Goal: Check status: Check status

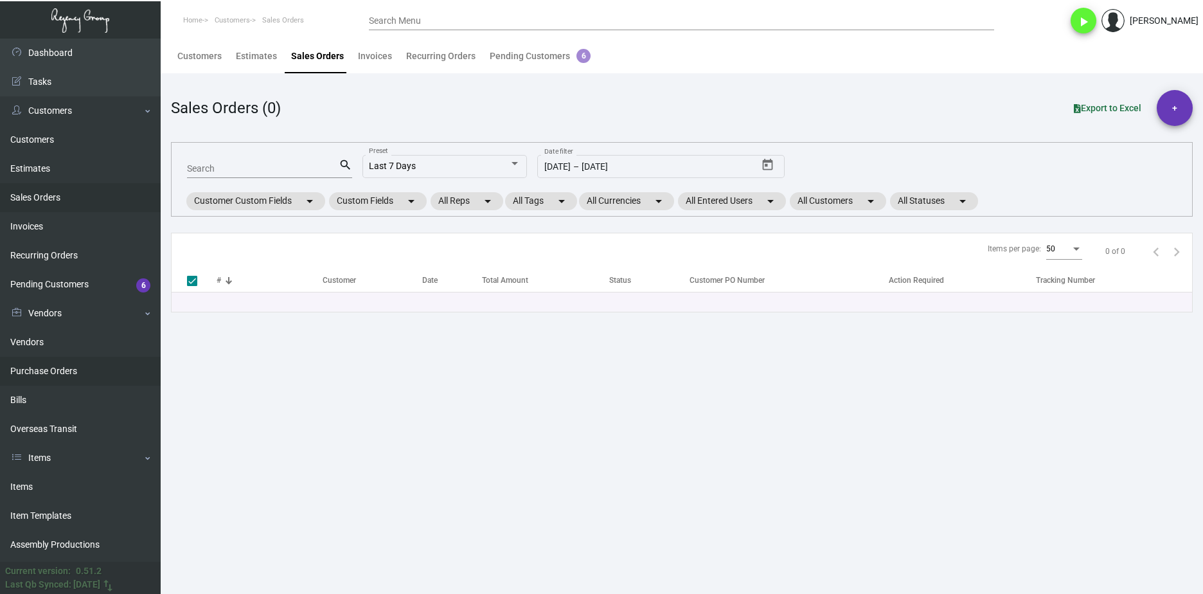
drag, startPoint x: 71, startPoint y: 371, endPoint x: 78, endPoint y: 366, distance: 8.7
click at [71, 371] on link "Purchase Orders" at bounding box center [80, 371] width 161 height 29
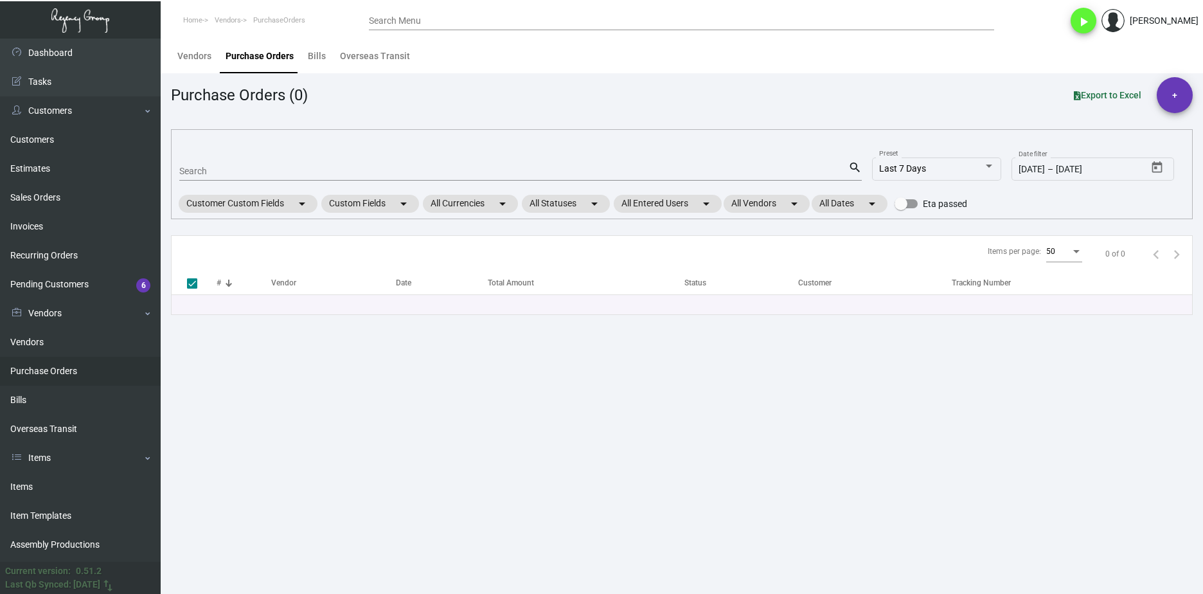
click at [213, 178] on div "Search" at bounding box center [513, 171] width 669 height 20
click at [214, 175] on input "Search" at bounding box center [513, 171] width 669 height 10
paste input "105682"
type input "105682"
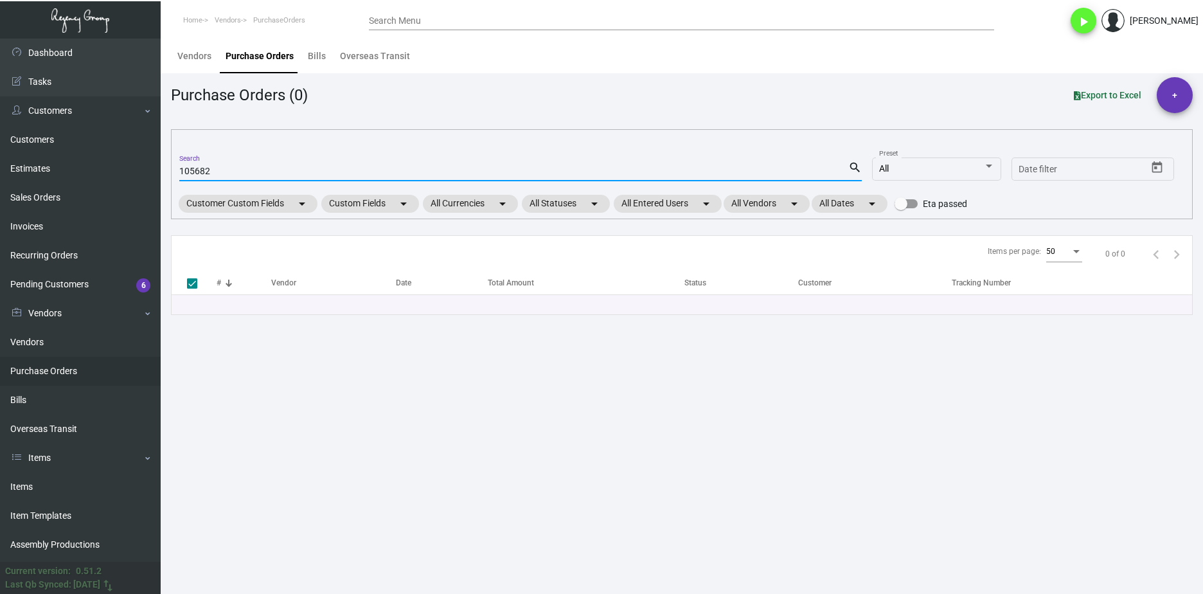
type input "105682"
checkbox input "false"
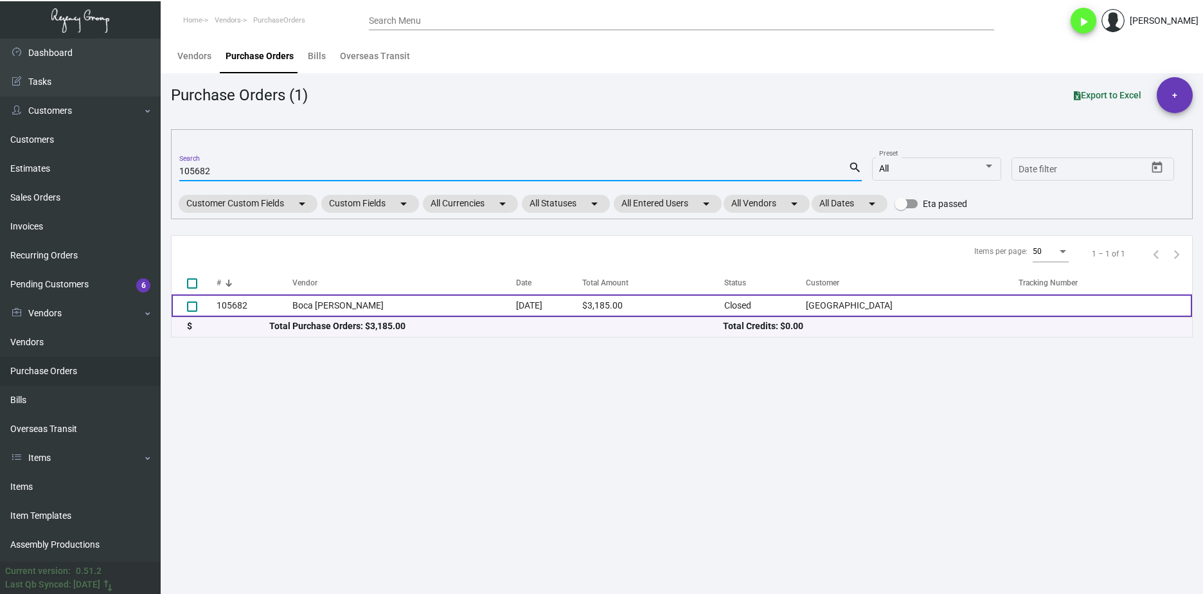
click at [292, 304] on td "105682" at bounding box center [255, 305] width 76 height 22
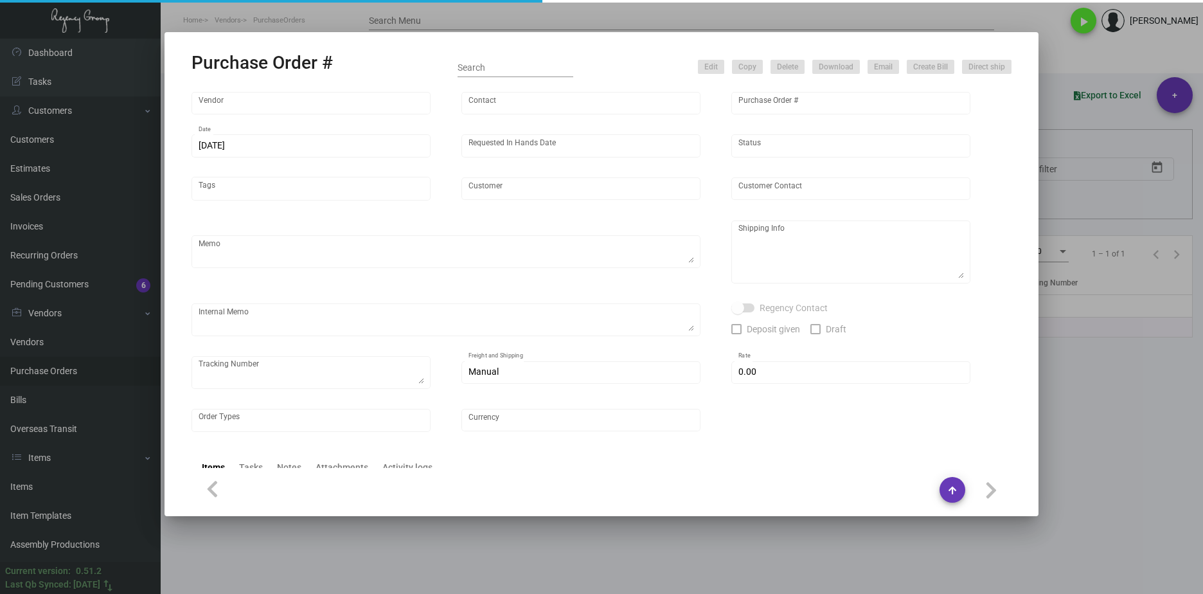
type input "Boca [PERSON_NAME]"
type input "Order Entry"
type input "105682"
type input "[DATE]"
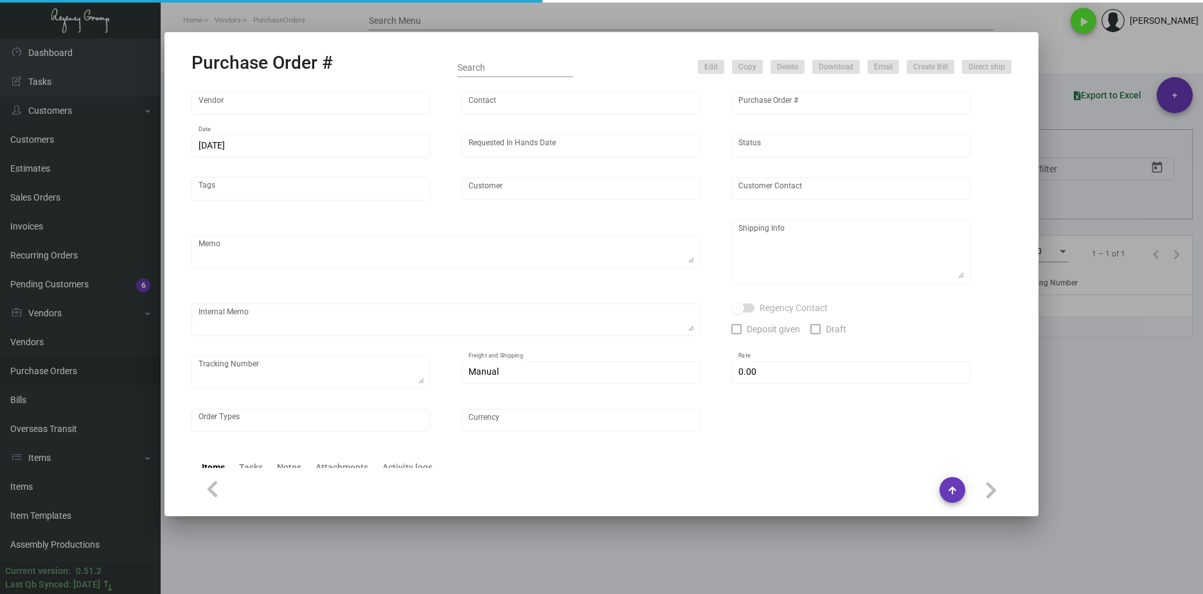
type input "[GEOGRAPHIC_DATA]"
type input "[PERSON_NAME]"
type textarea "BLIND Ship via UPS Ground Acct# 1AY276."
type textarea "[PERSON_NAME][GEOGRAPHIC_DATA] [STREET_ADDRESS][US_STATE]"
type input "$ 0.00"
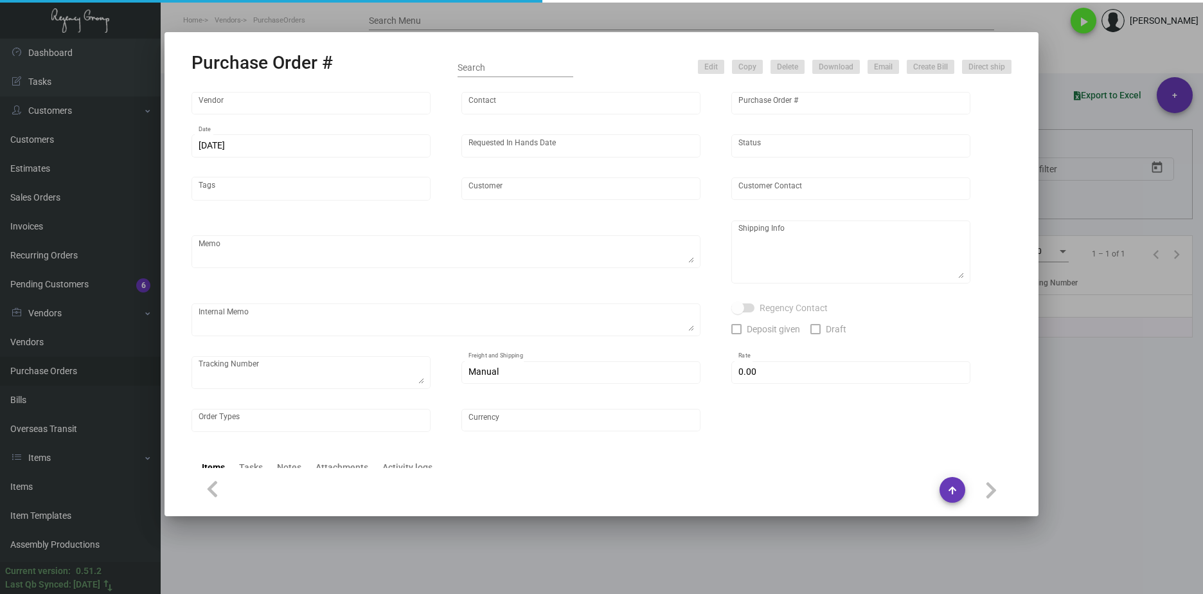
type input "United States Dollar $"
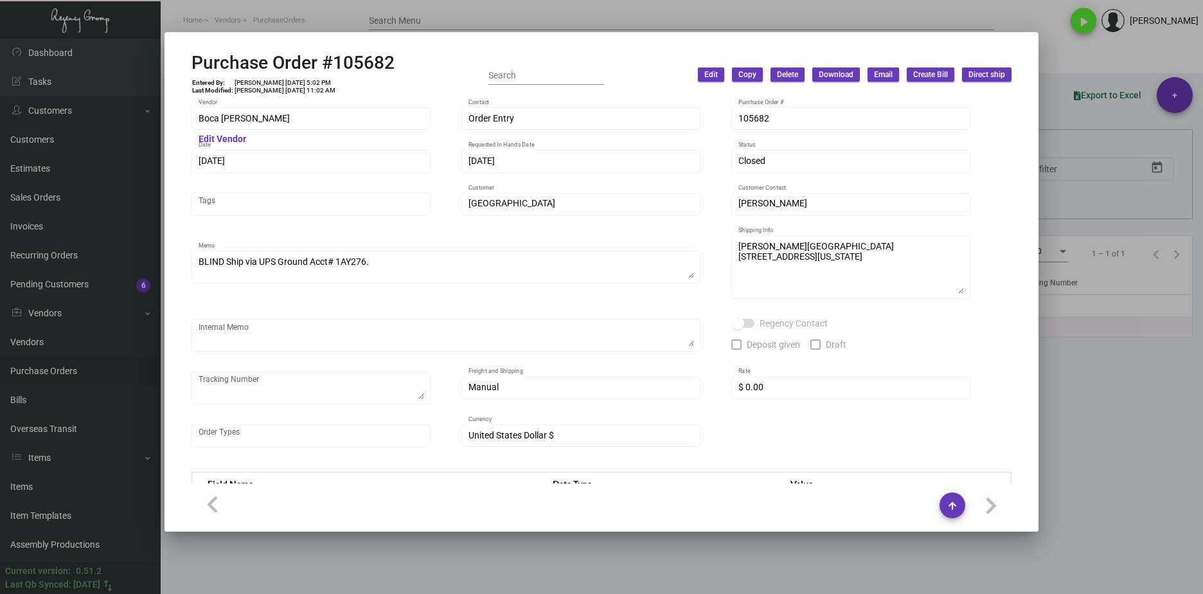
click at [157, 101] on div "Purchase Order #105682 Entered By: [PERSON_NAME] [DATE] 5:02 PM Last Modified: …" at bounding box center [601, 297] width 1203 height 594
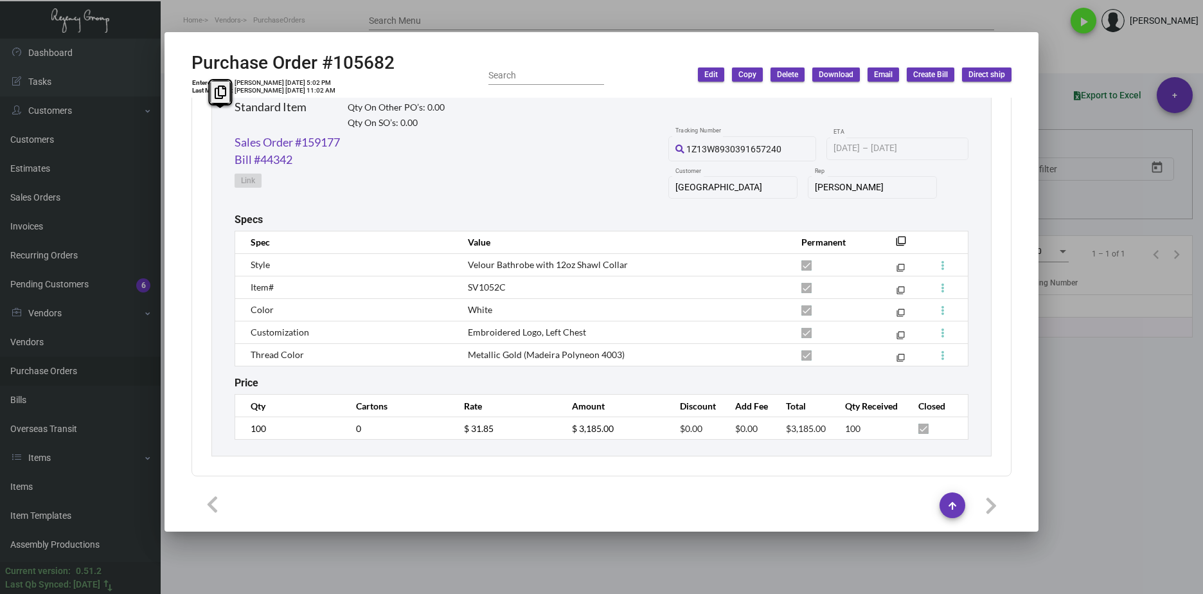
scroll to position [586, 0]
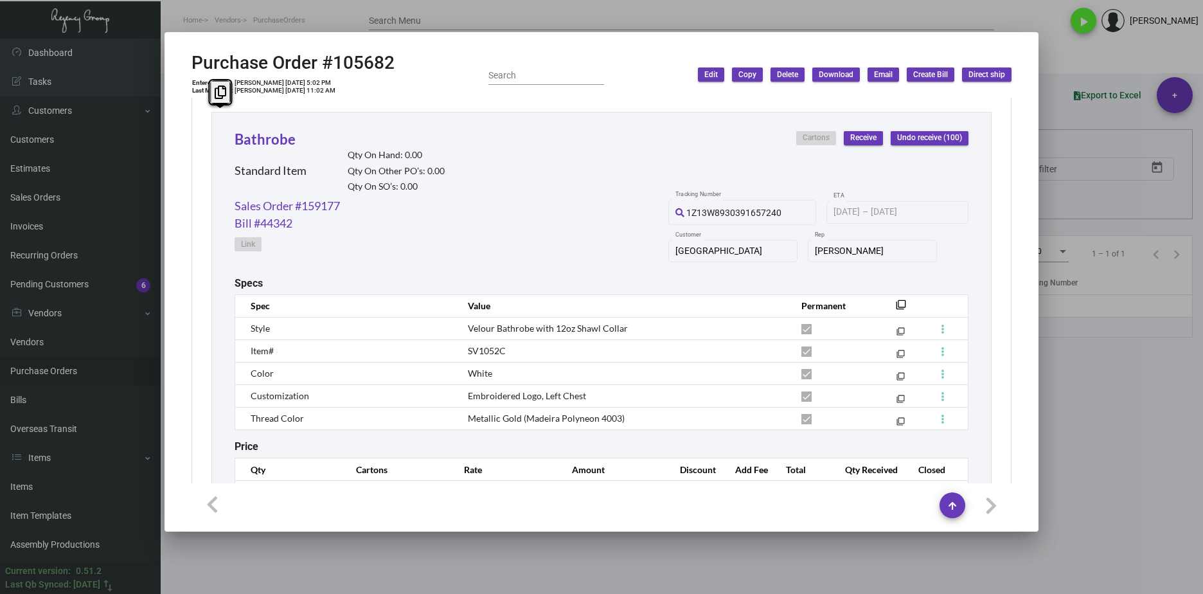
click at [317, 24] on div at bounding box center [601, 297] width 1203 height 594
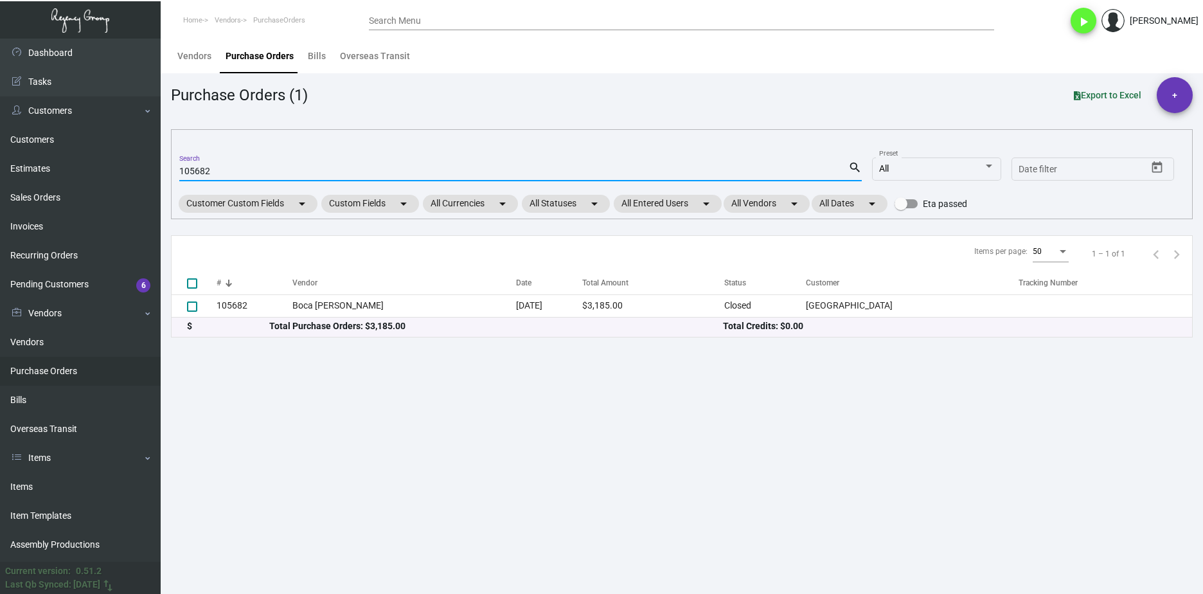
click at [204, 171] on input "105682" at bounding box center [513, 171] width 669 height 10
click at [205, 169] on input "105682" at bounding box center [513, 171] width 669 height 10
paste input "2104"
type input "102104"
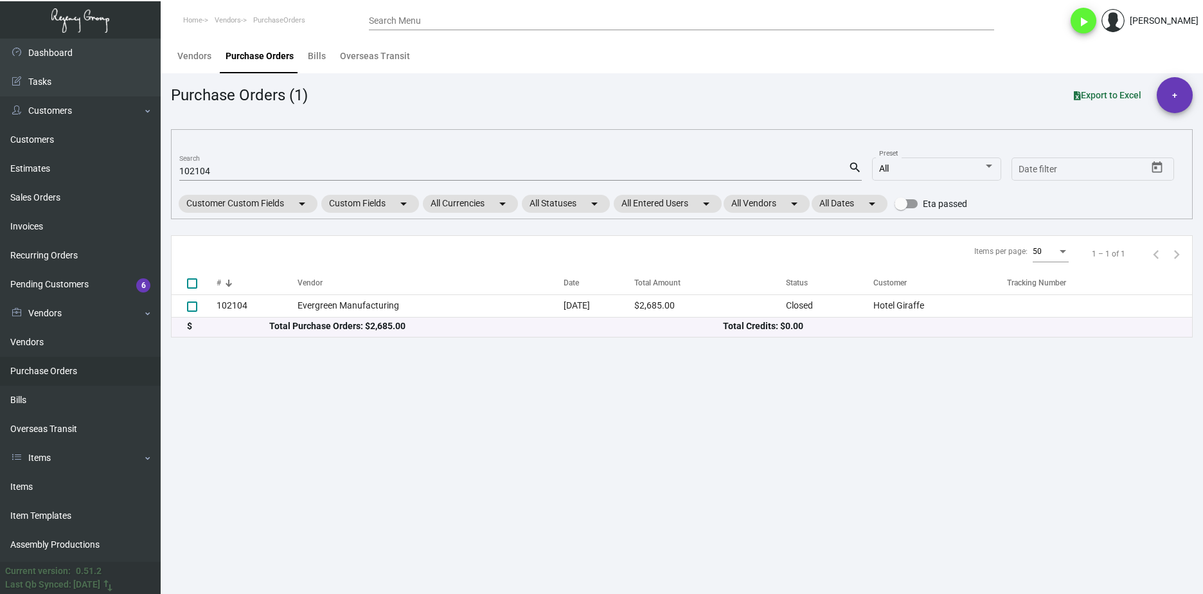
click at [286, 293] on th "#" at bounding box center [257, 283] width 81 height 22
click at [289, 299] on td "102104" at bounding box center [257, 305] width 81 height 22
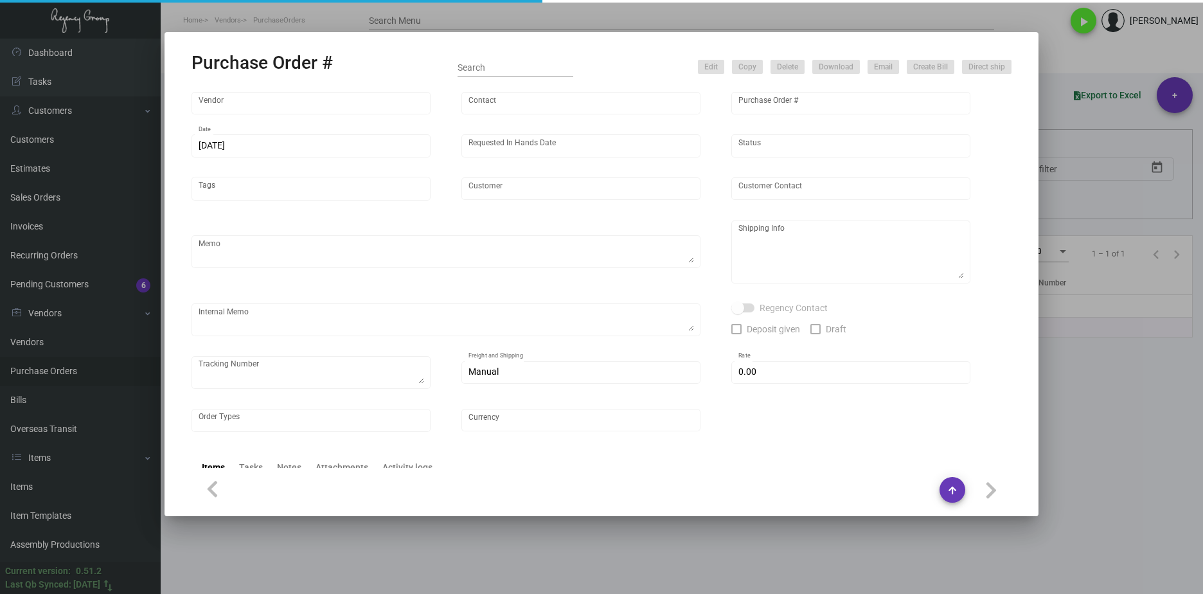
type input "Evergreen Manufacturing"
type input "[PERSON_NAME]"
type input "102104"
type input "[DATE]"
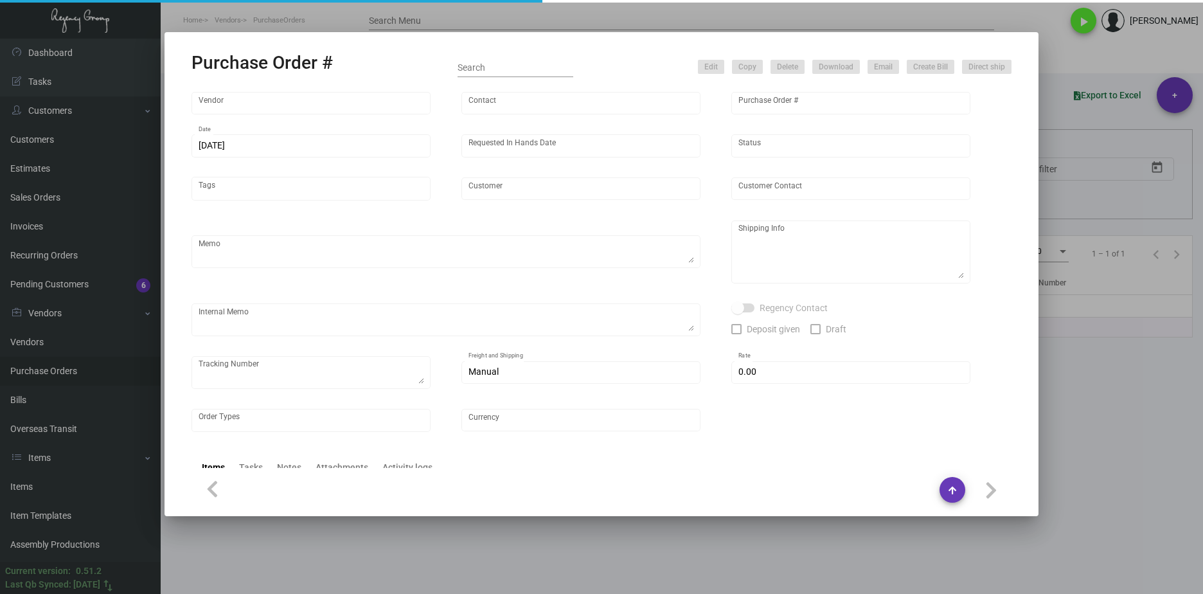
type input "Hotel Giraffe"
type input "[PERSON_NAME]"
type textarea "Quote # 1023--042-D / Reorder PO# 93908"
type textarea "[GEOGRAPHIC_DATA][PERSON_NAME][STREET_ADDRESS][US_STATE]"
type textarea "Created as an estimate."
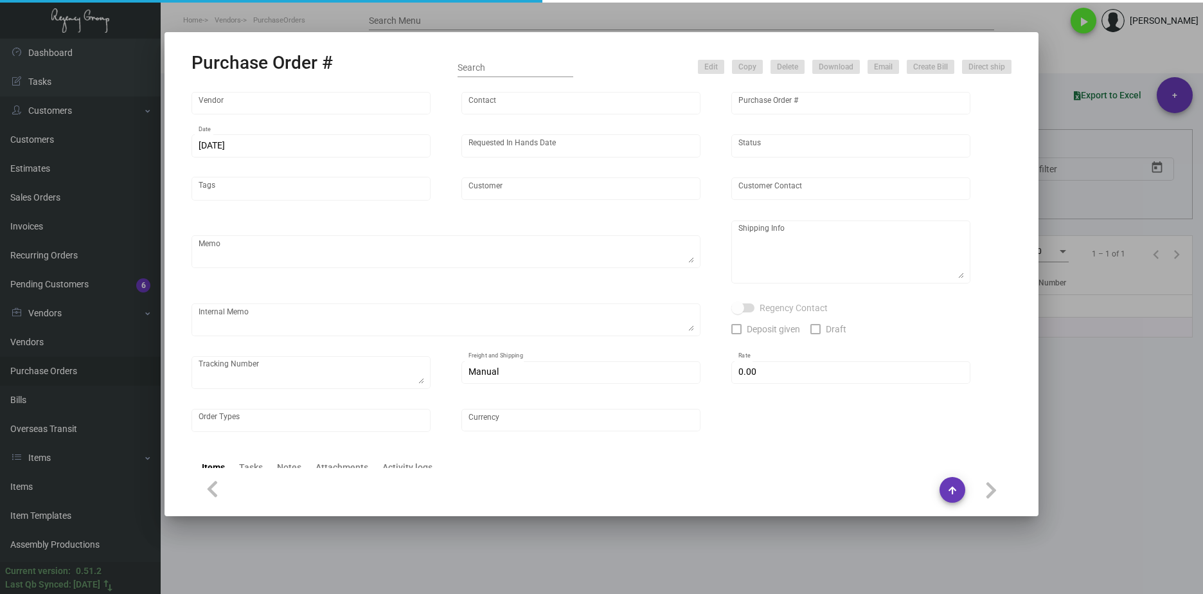
type input "$ 0.00"
type input "United States Dollar $"
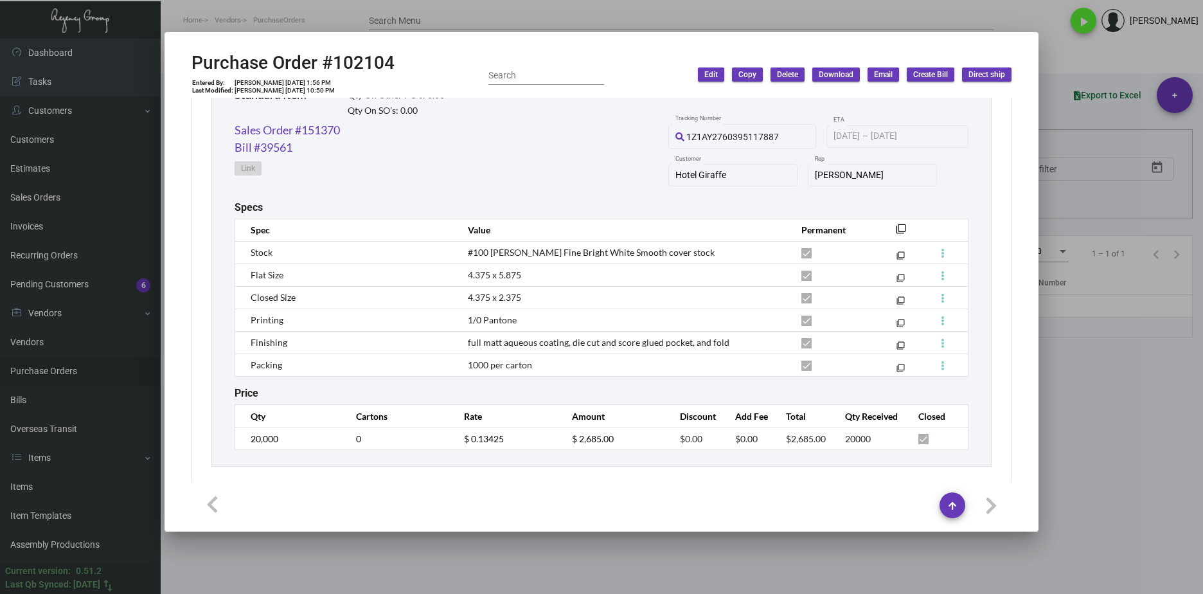
scroll to position [672, 0]
